Goal: Find specific page/section: Find specific page/section

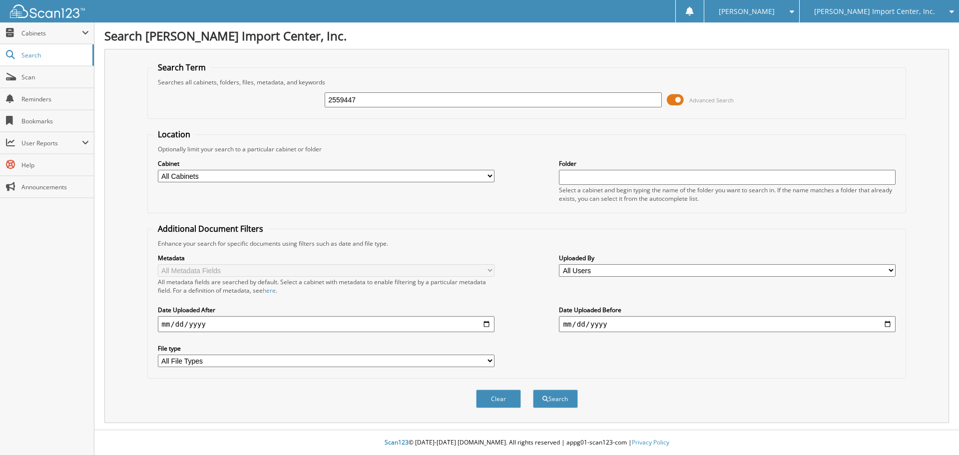
type input "2559447"
click at [533, 390] on button "Search" at bounding box center [555, 399] width 45 height 18
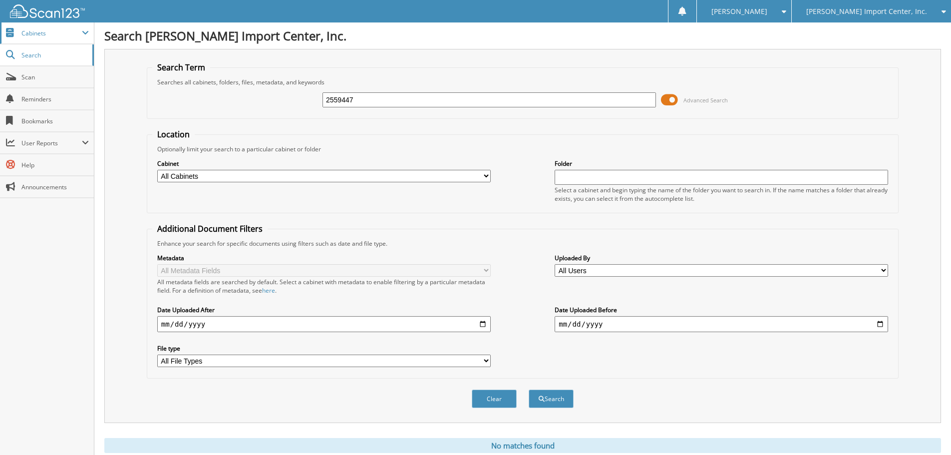
click at [70, 33] on span "Cabinets" at bounding box center [51, 33] width 60 height 8
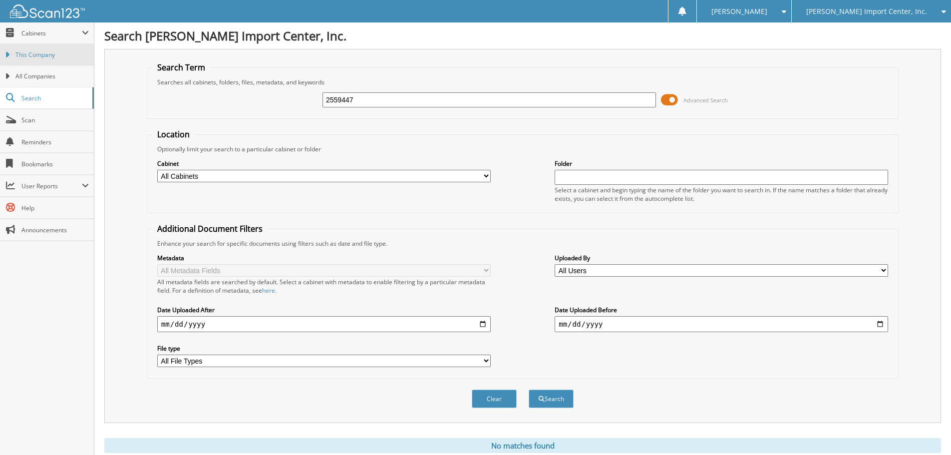
click at [57, 54] on span "This Company" at bounding box center [51, 54] width 73 height 9
